Goal: Task Accomplishment & Management: Use online tool/utility

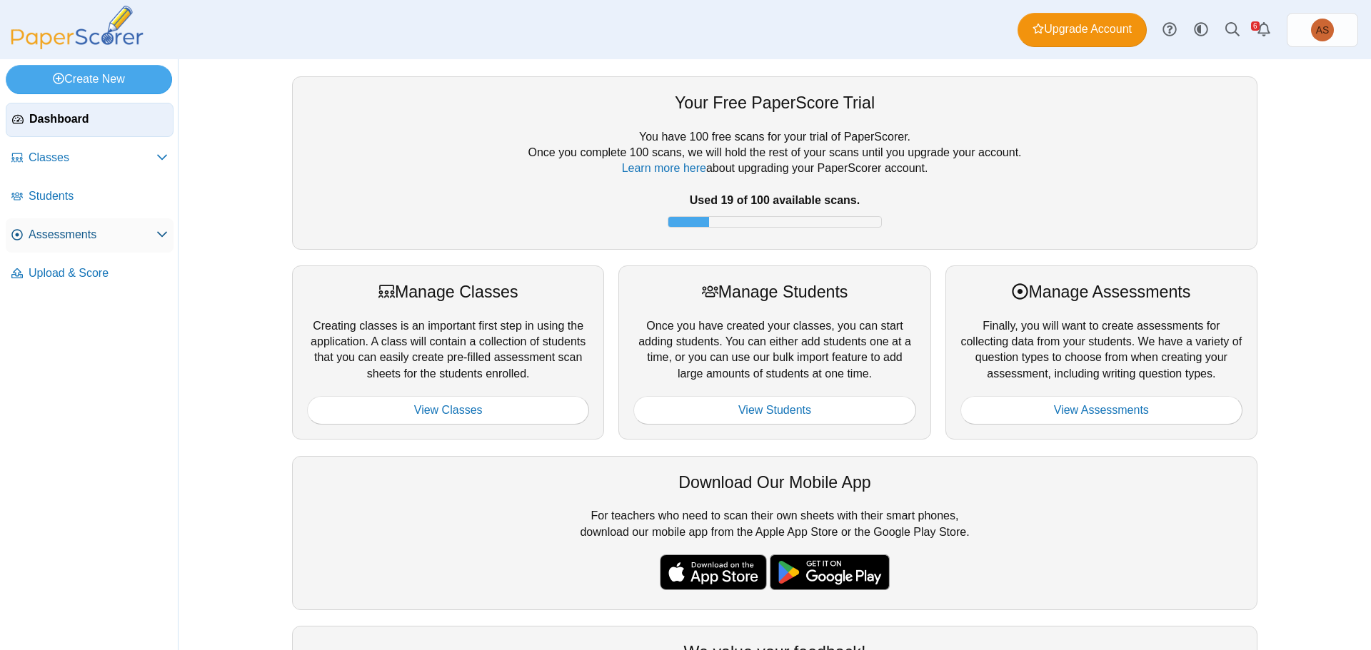
click at [66, 237] on span "Assessments" at bounding box center [93, 235] width 128 height 16
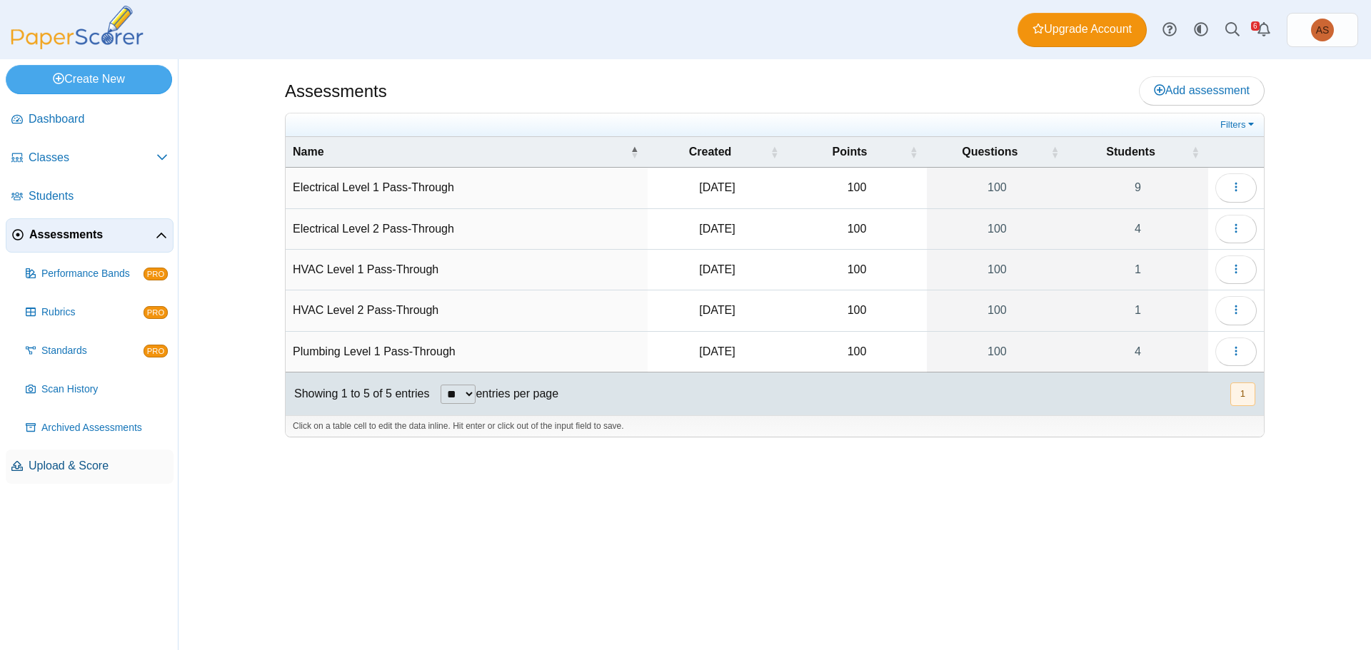
click at [80, 469] on span "Upload & Score" at bounding box center [98, 466] width 139 height 16
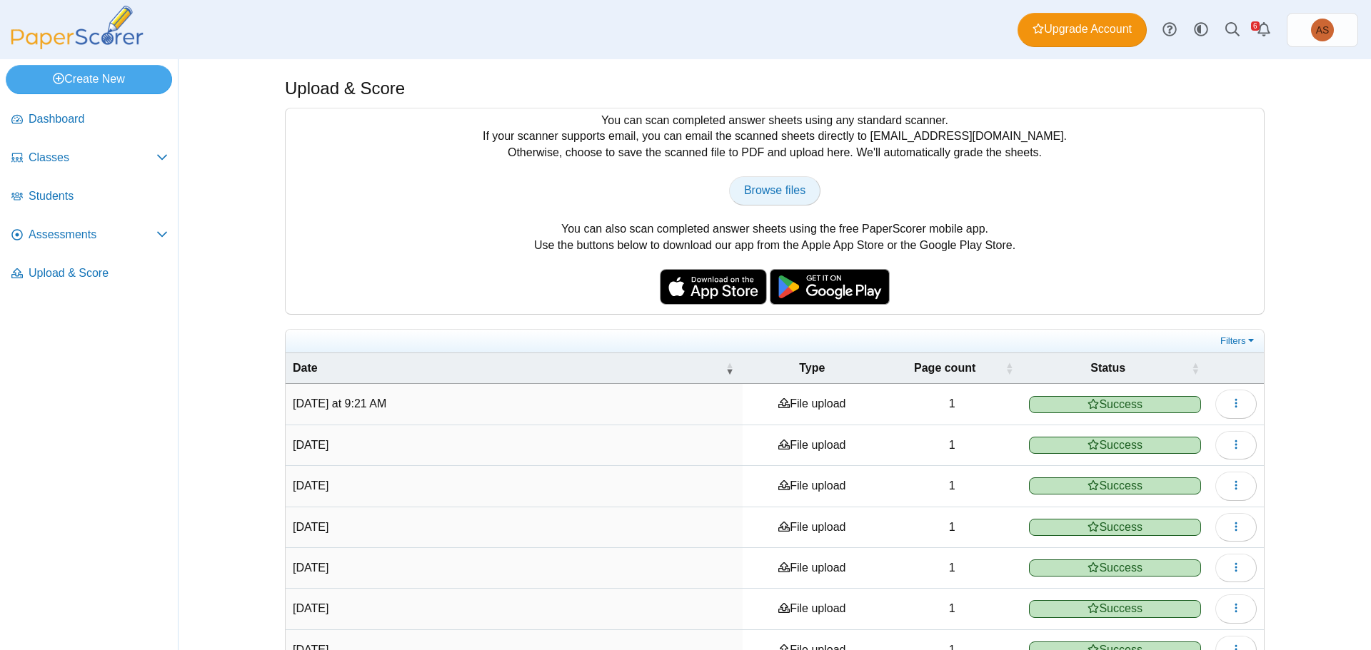
click at [775, 201] on link "Browse files" at bounding box center [774, 190] width 91 height 29
click at [772, 196] on span "Browse files" at bounding box center [774, 190] width 61 height 12
type input "**********"
click at [76, 234] on span "Assessments" at bounding box center [93, 235] width 128 height 16
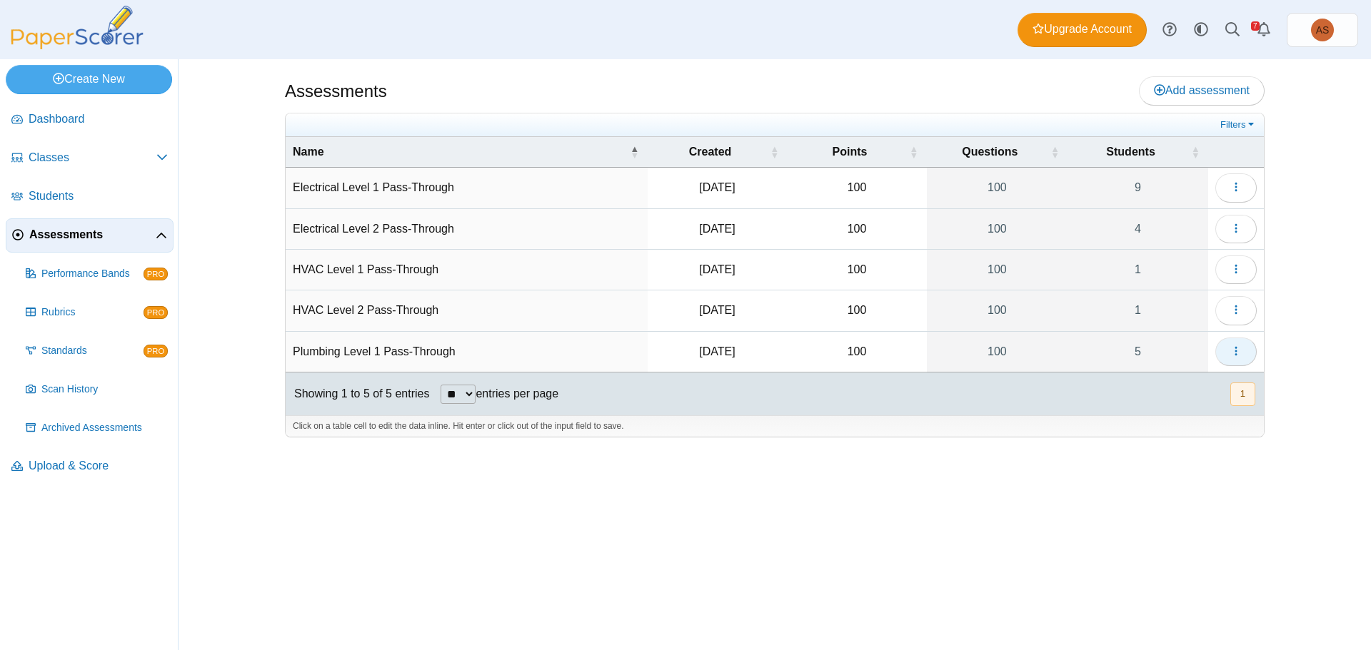
click at [1239, 357] on span "button" at bounding box center [1235, 352] width 11 height 12
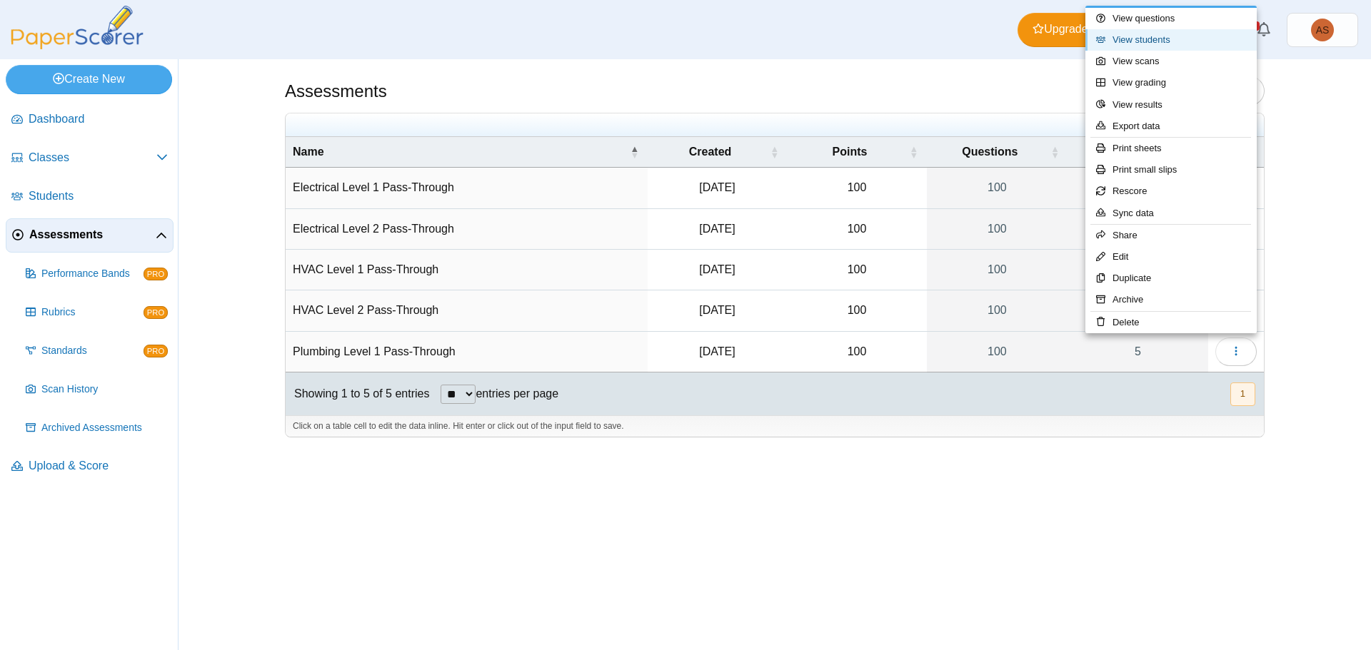
click at [1132, 44] on link "View students" at bounding box center [1170, 39] width 171 height 21
